Goal: Check status: Check status

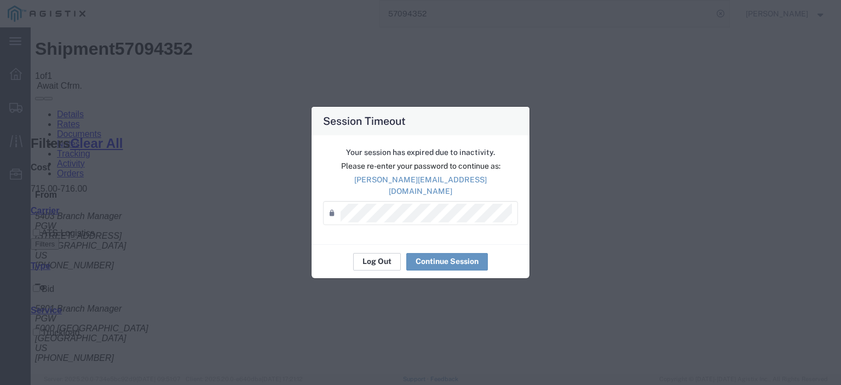
click at [378, 260] on button "Log Out" at bounding box center [377, 262] width 48 height 18
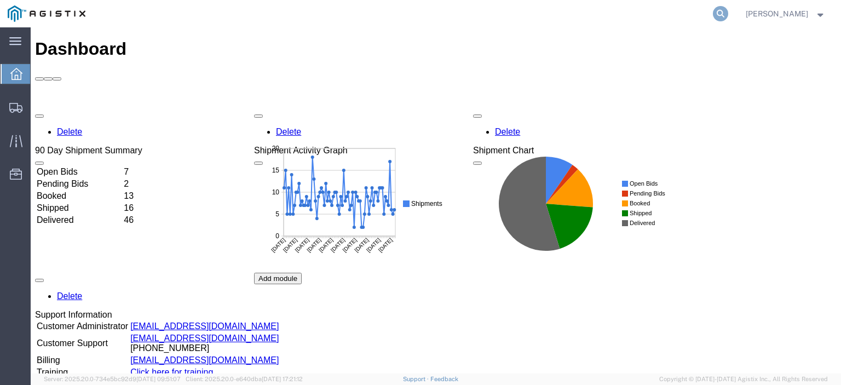
click at [728, 15] on icon at bounding box center [720, 13] width 15 height 15
paste input "57083490"
type input "57083490"
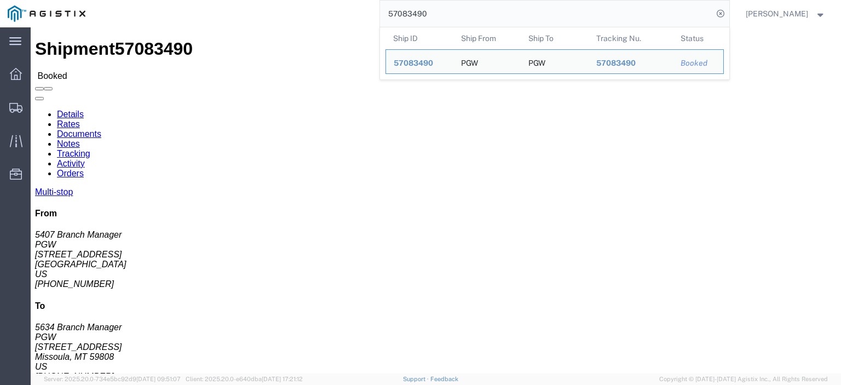
drag, startPoint x: 102, startPoint y: 127, endPoint x: -5, endPoint y: 125, distance: 107.3
click html "Shipment 57083490 Booked Details Rates Documents Notes Tracking Activity Orders…"
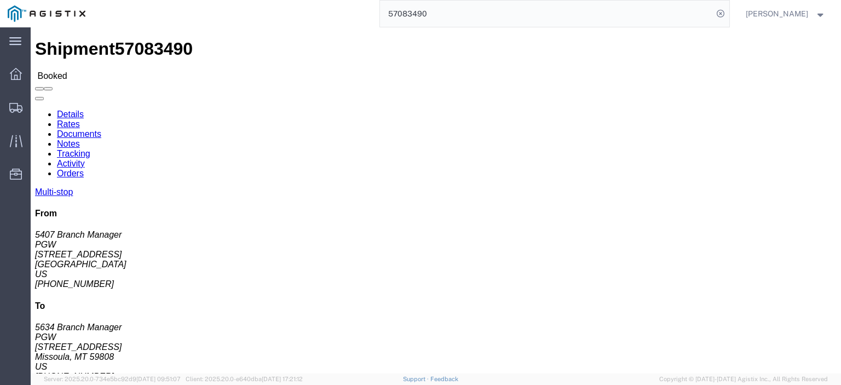
drag, startPoint x: 225, startPoint y: 128, endPoint x: 154, endPoint y: 129, distance: 70.6
click div "Ship To PGW (5634 Branch Manager) 5634 5850 Sandpiper Dr Missoula, MT 59808 Uni…"
copy address "5850 Sandpiper Dr"
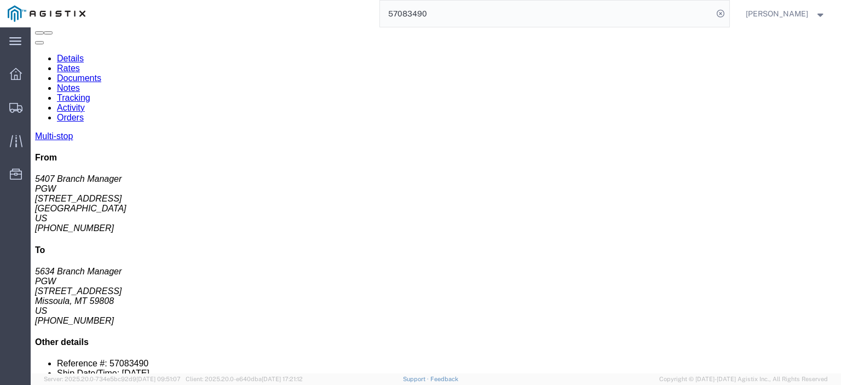
scroll to position [164, 0]
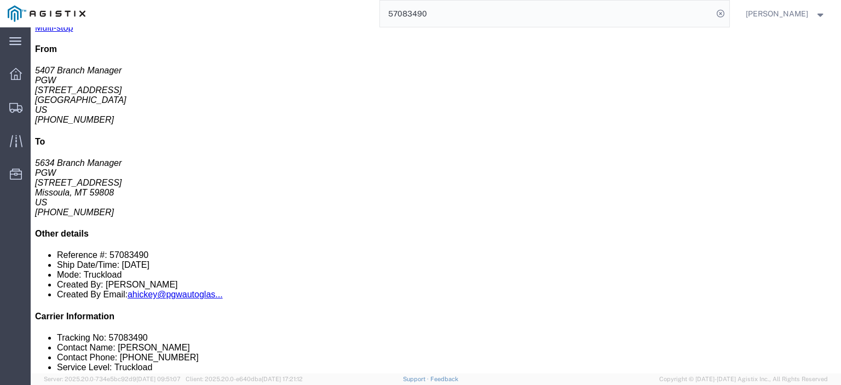
drag, startPoint x: 206, startPoint y: 156, endPoint x: 121, endPoint y: 163, distance: 85.1
click td "PGW 2315 W Heritage Cir Ste 1, Idaho Falls, ID, 83402, US"
copy div "2315 W Heritage Cir Ste"
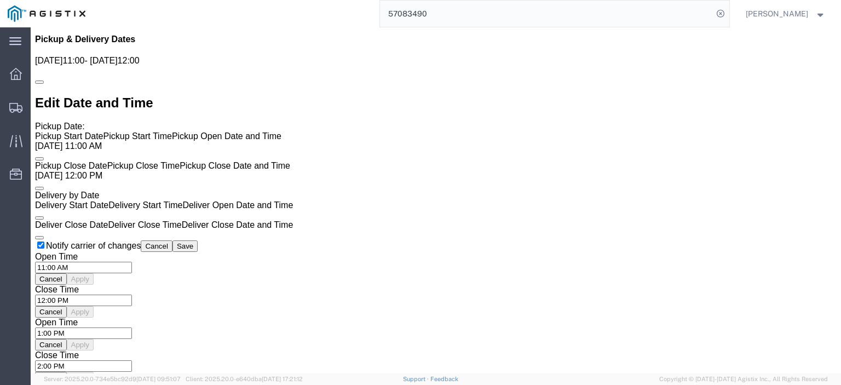
scroll to position [821, 0]
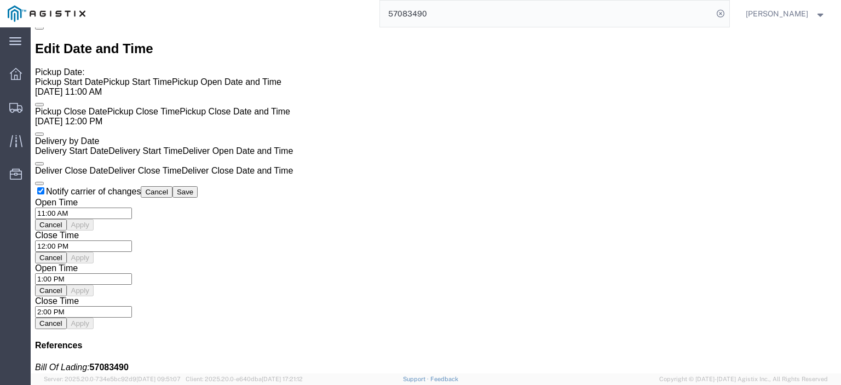
click link "Rates"
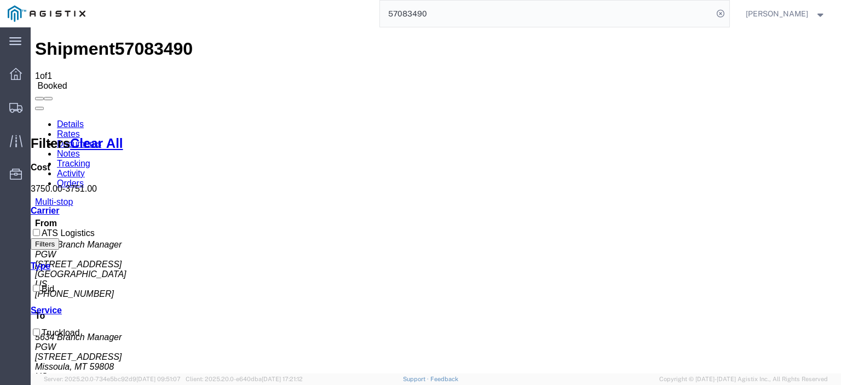
click at [80, 149] on link "Notes" at bounding box center [68, 153] width 23 height 9
